Goal: Information Seeking & Learning: Learn about a topic

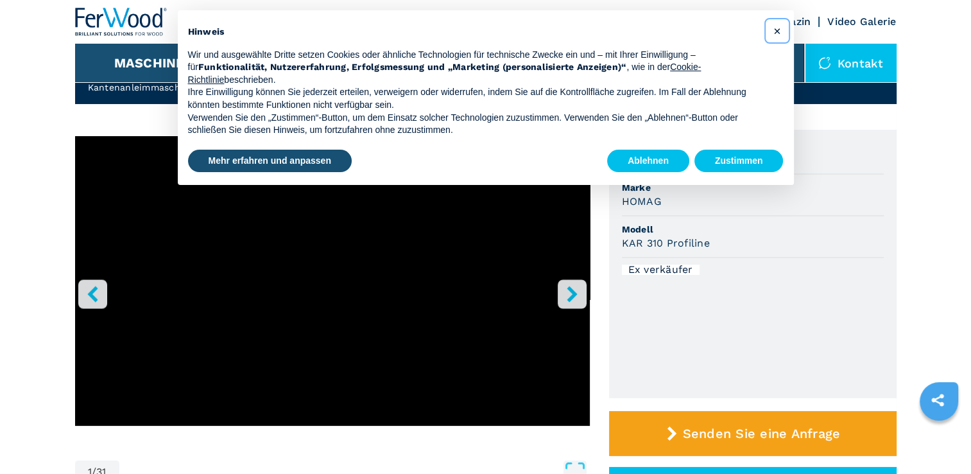
click at [779, 30] on span "×" at bounding box center [777, 30] width 8 height 15
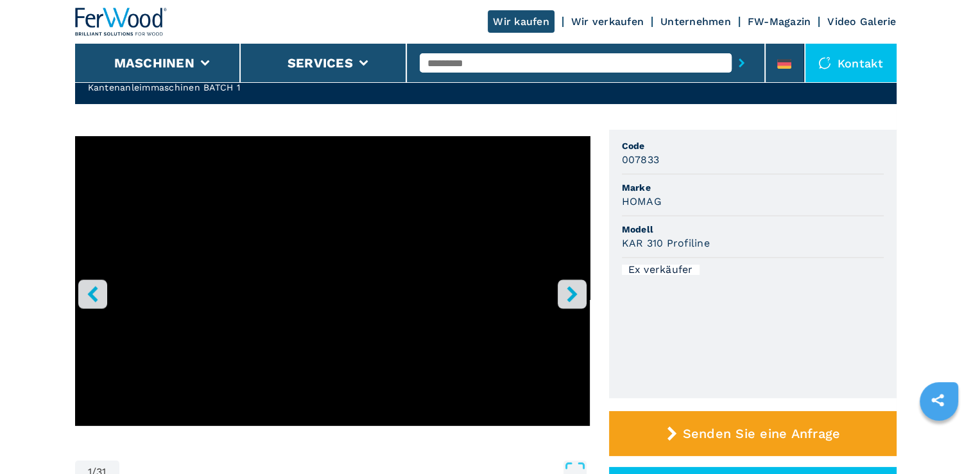
click at [575, 294] on icon "right-button" at bounding box center [572, 294] width 10 height 16
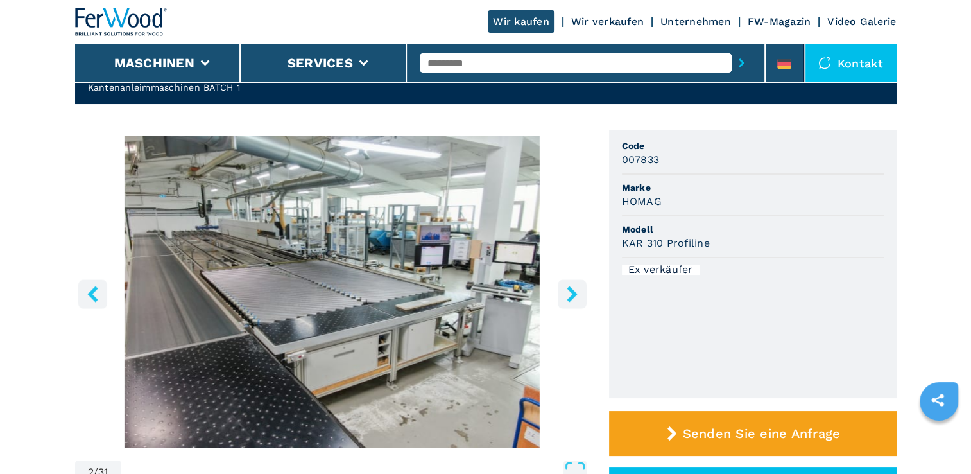
click at [569, 297] on icon "right-button" at bounding box center [572, 294] width 16 height 16
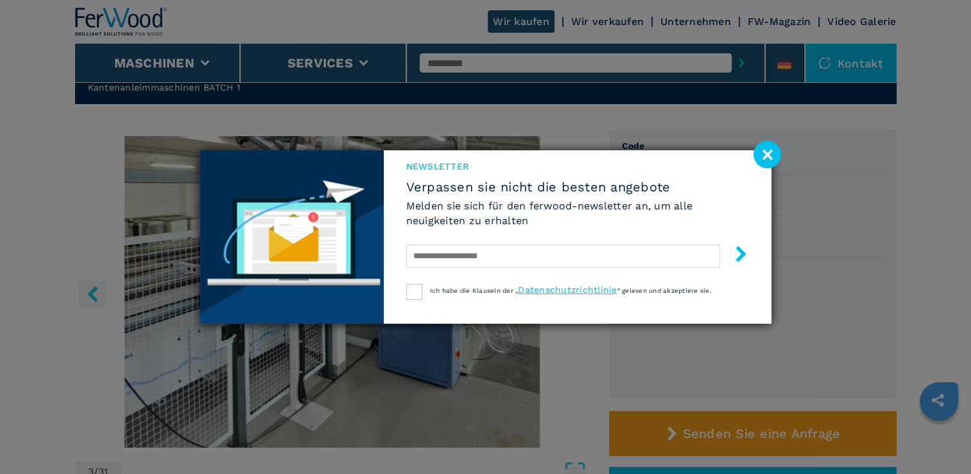
click at [569, 297] on div "Ich habe die Klauseln der „ Datenschutzrichtlinie “ gelesen und akzeptiere sie." at bounding box center [577, 292] width 343 height 16
click at [771, 158] on image at bounding box center [768, 155] width 28 height 28
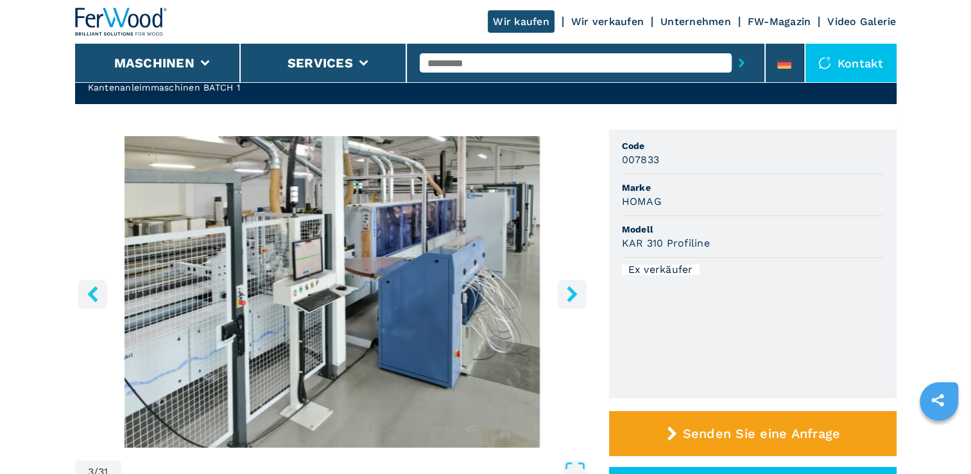
click at [573, 290] on icon "right-button" at bounding box center [572, 294] width 10 height 16
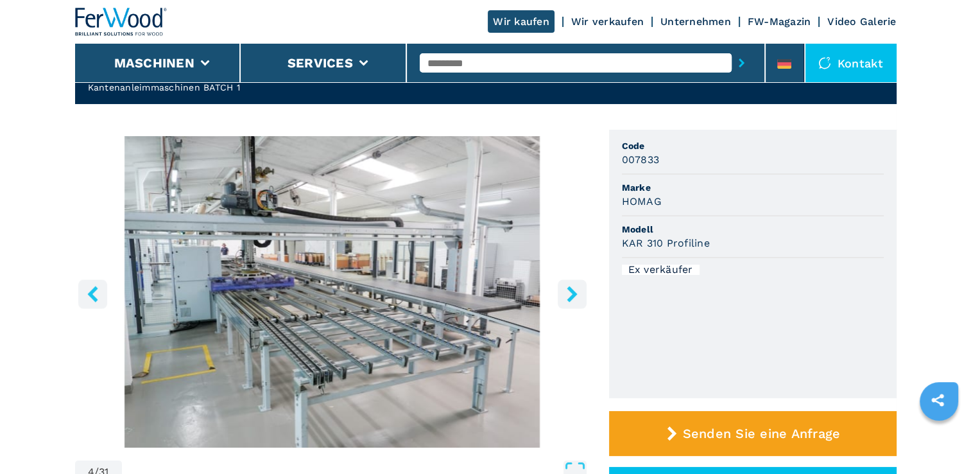
click at [573, 290] on icon "right-button" at bounding box center [572, 294] width 10 height 16
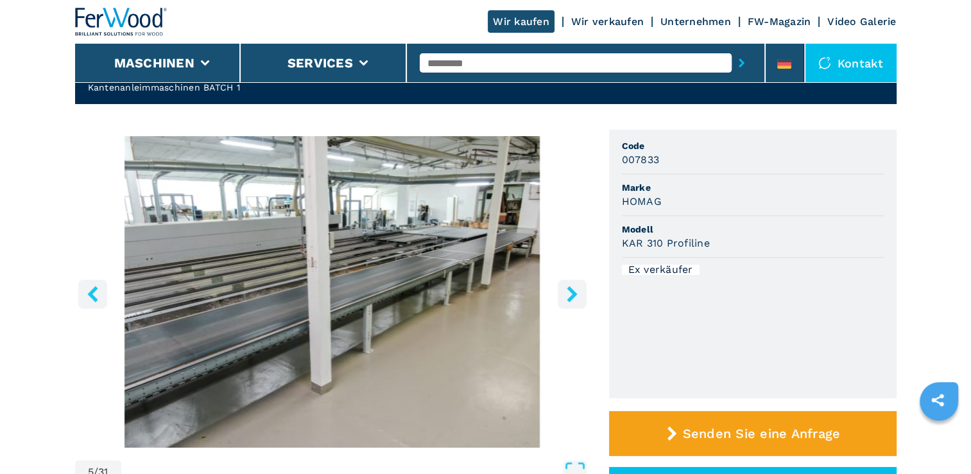
click at [573, 290] on icon "right-button" at bounding box center [572, 294] width 10 height 16
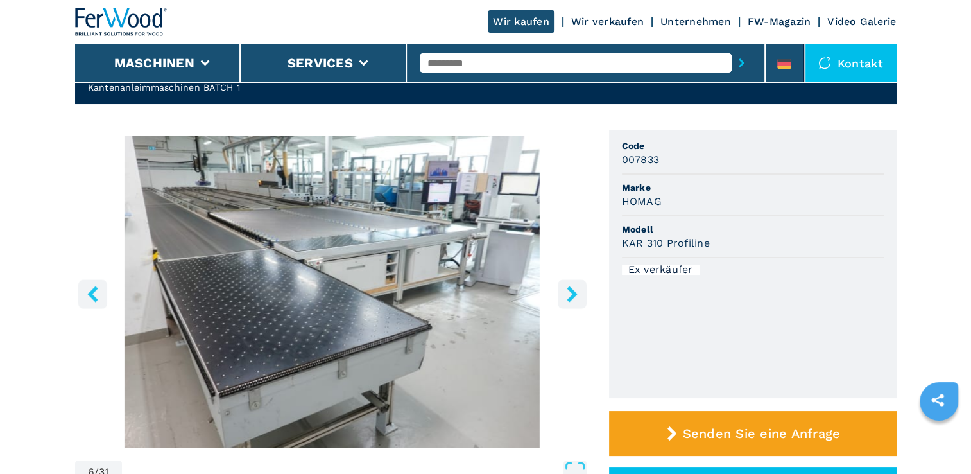
click at [573, 290] on icon "right-button" at bounding box center [572, 294] width 10 height 16
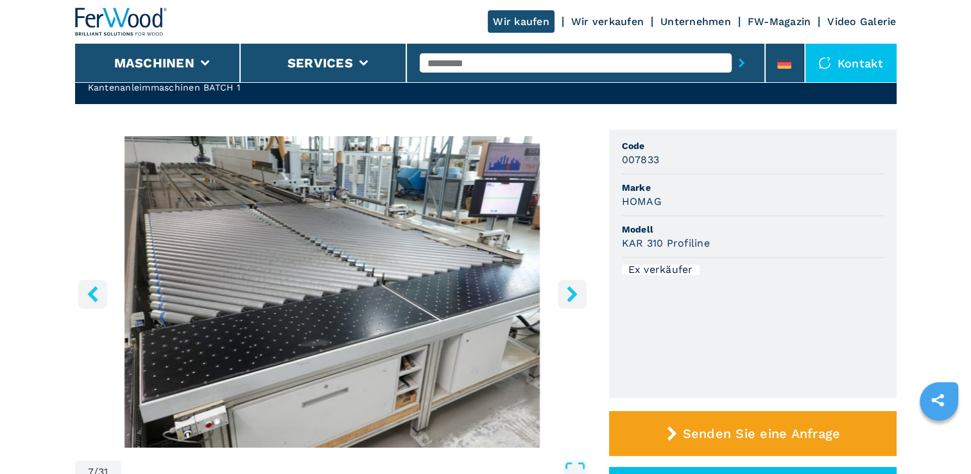
click at [573, 290] on icon "right-button" at bounding box center [572, 294] width 10 height 16
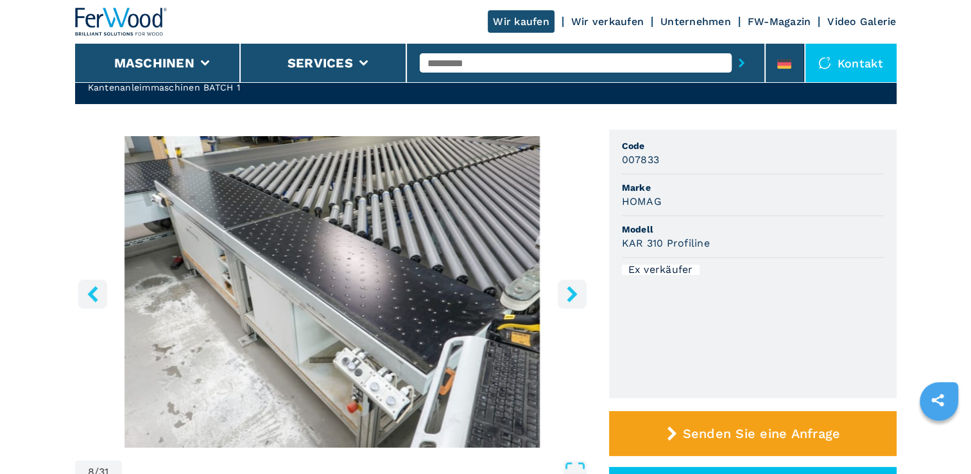
click at [573, 290] on icon "right-button" at bounding box center [572, 294] width 10 height 16
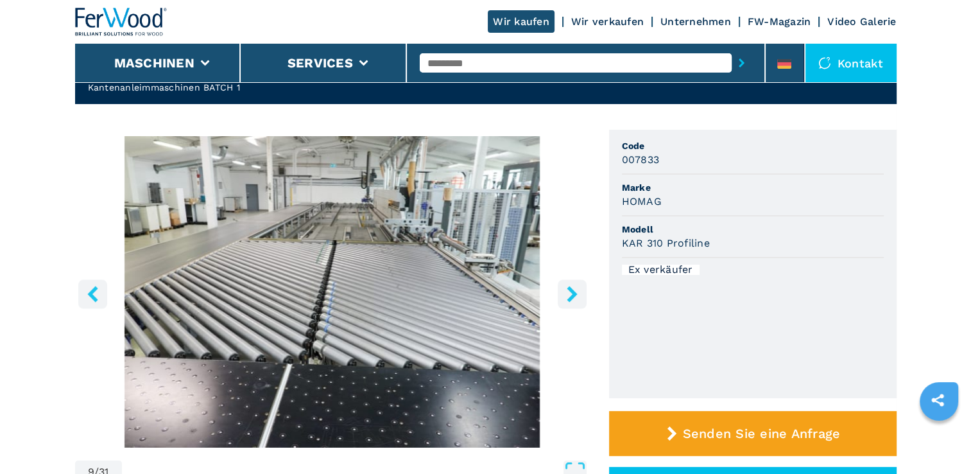
click at [573, 290] on icon "right-button" at bounding box center [572, 294] width 10 height 16
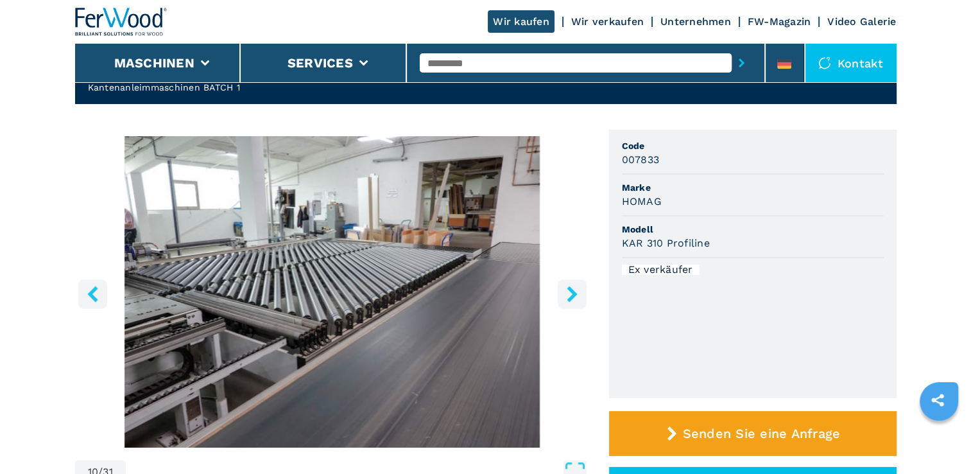
click at [573, 290] on icon "right-button" at bounding box center [572, 294] width 10 height 16
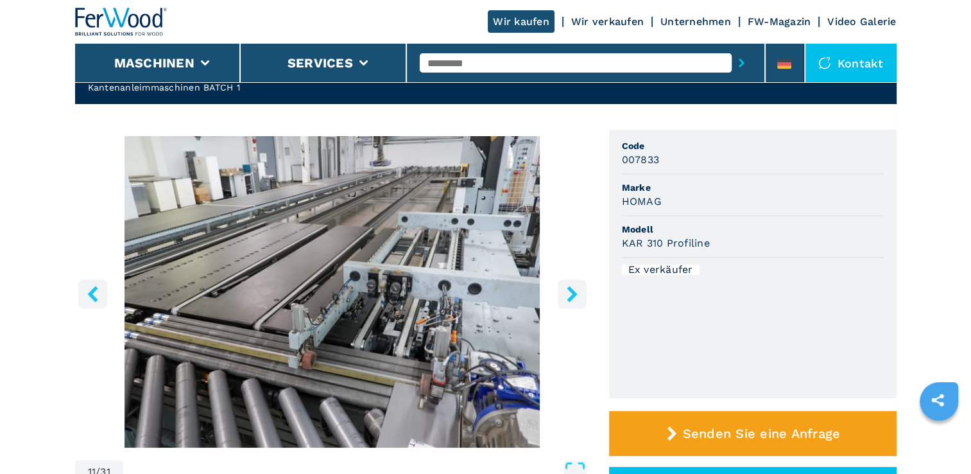
click at [573, 290] on icon "right-button" at bounding box center [572, 294] width 10 height 16
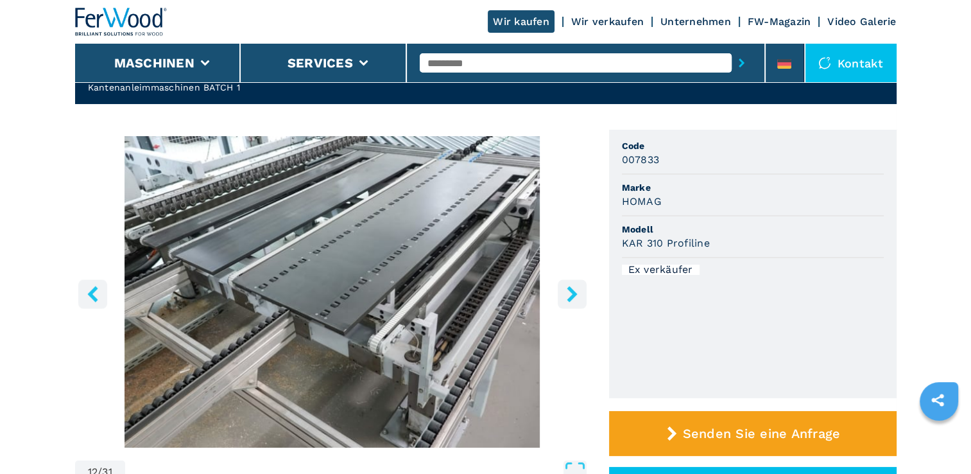
click at [573, 290] on icon "right-button" at bounding box center [572, 294] width 10 height 16
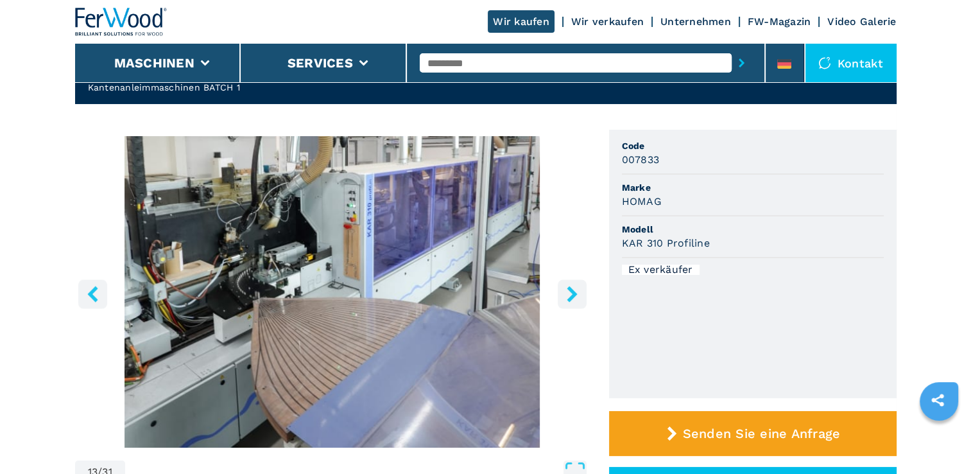
click at [573, 290] on icon "right-button" at bounding box center [572, 294] width 10 height 16
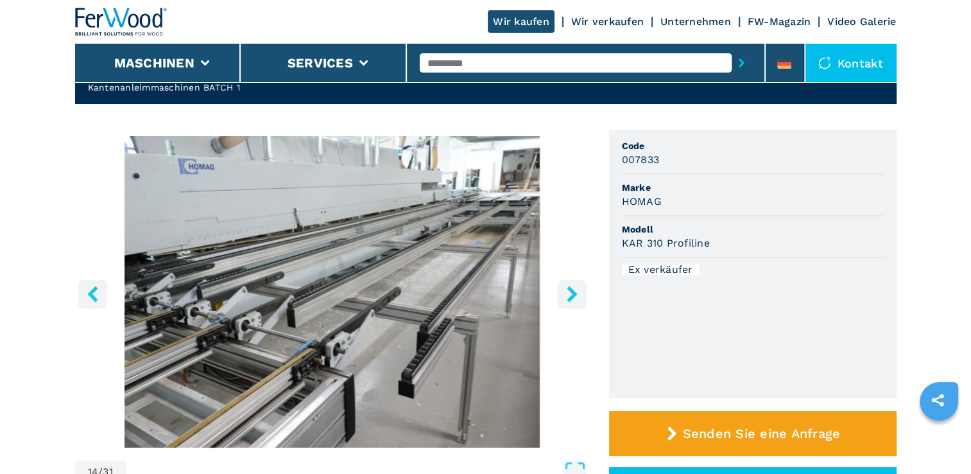
click at [92, 300] on icon "left-button" at bounding box center [93, 294] width 16 height 16
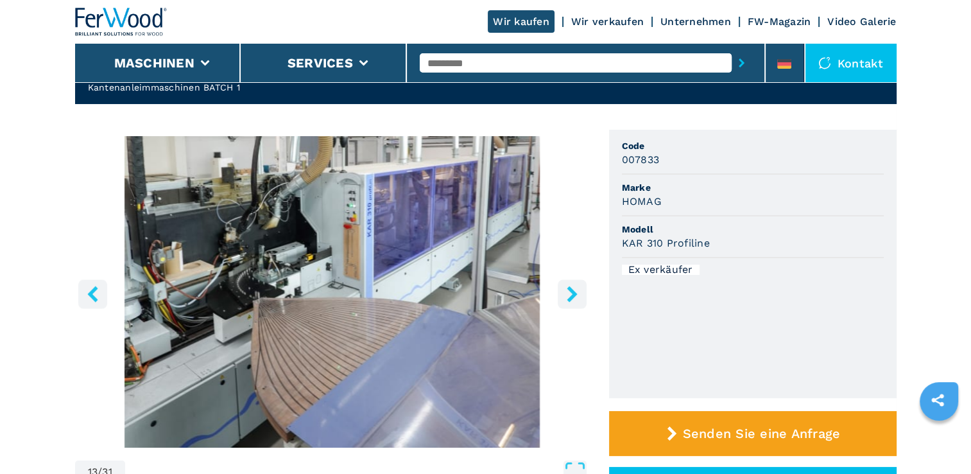
click at [565, 291] on icon "right-button" at bounding box center [572, 294] width 16 height 16
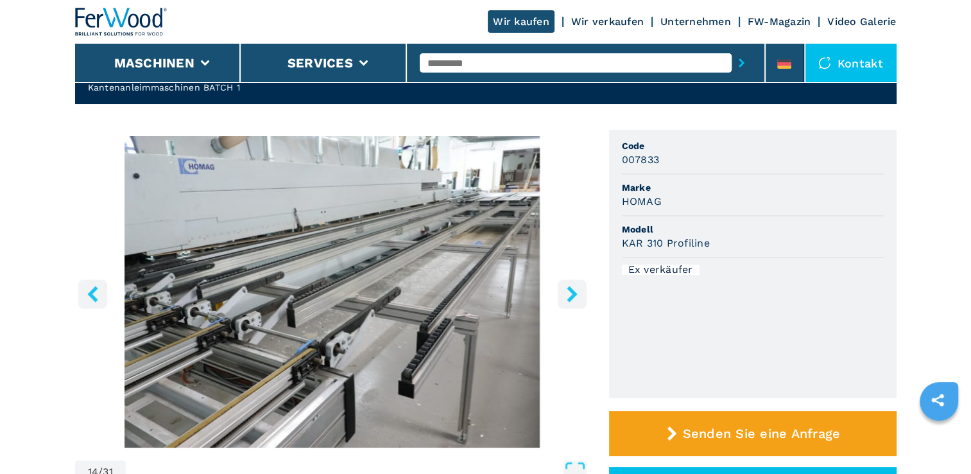
click at [565, 291] on icon "right-button" at bounding box center [572, 294] width 16 height 16
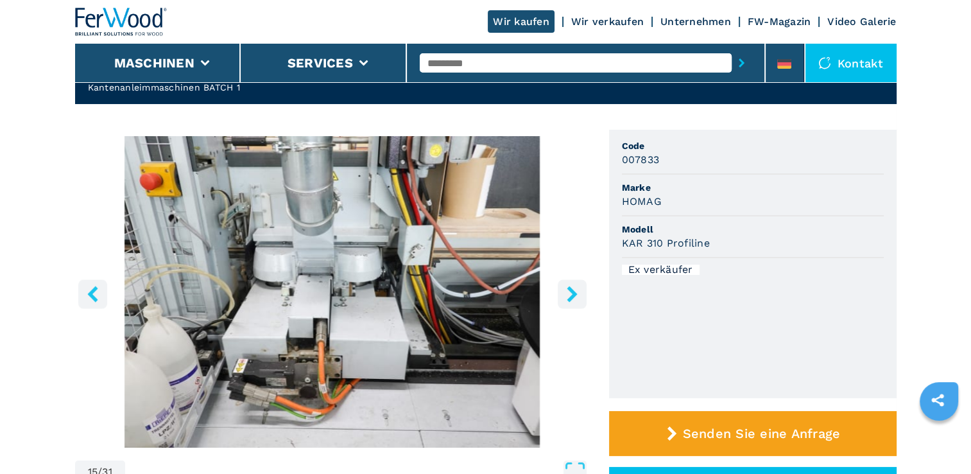
click at [565, 291] on icon "right-button" at bounding box center [572, 294] width 16 height 16
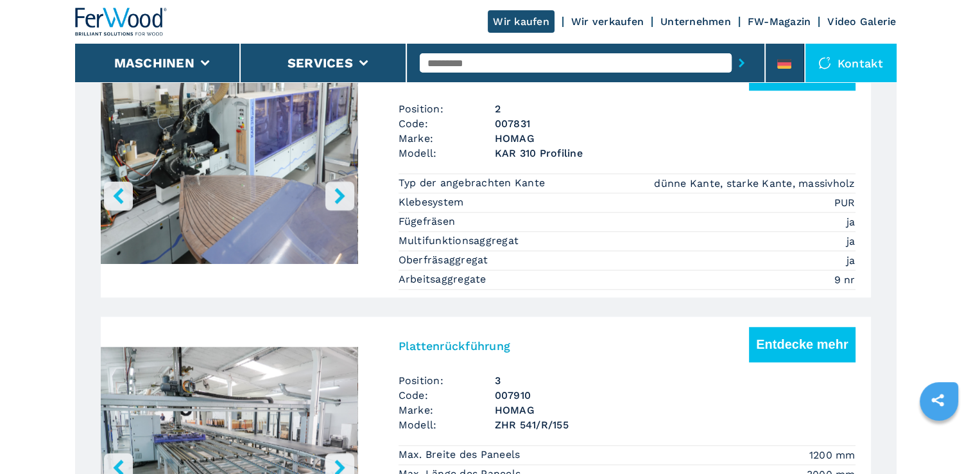
scroll to position [1284, 0]
